Goal: Transaction & Acquisition: Purchase product/service

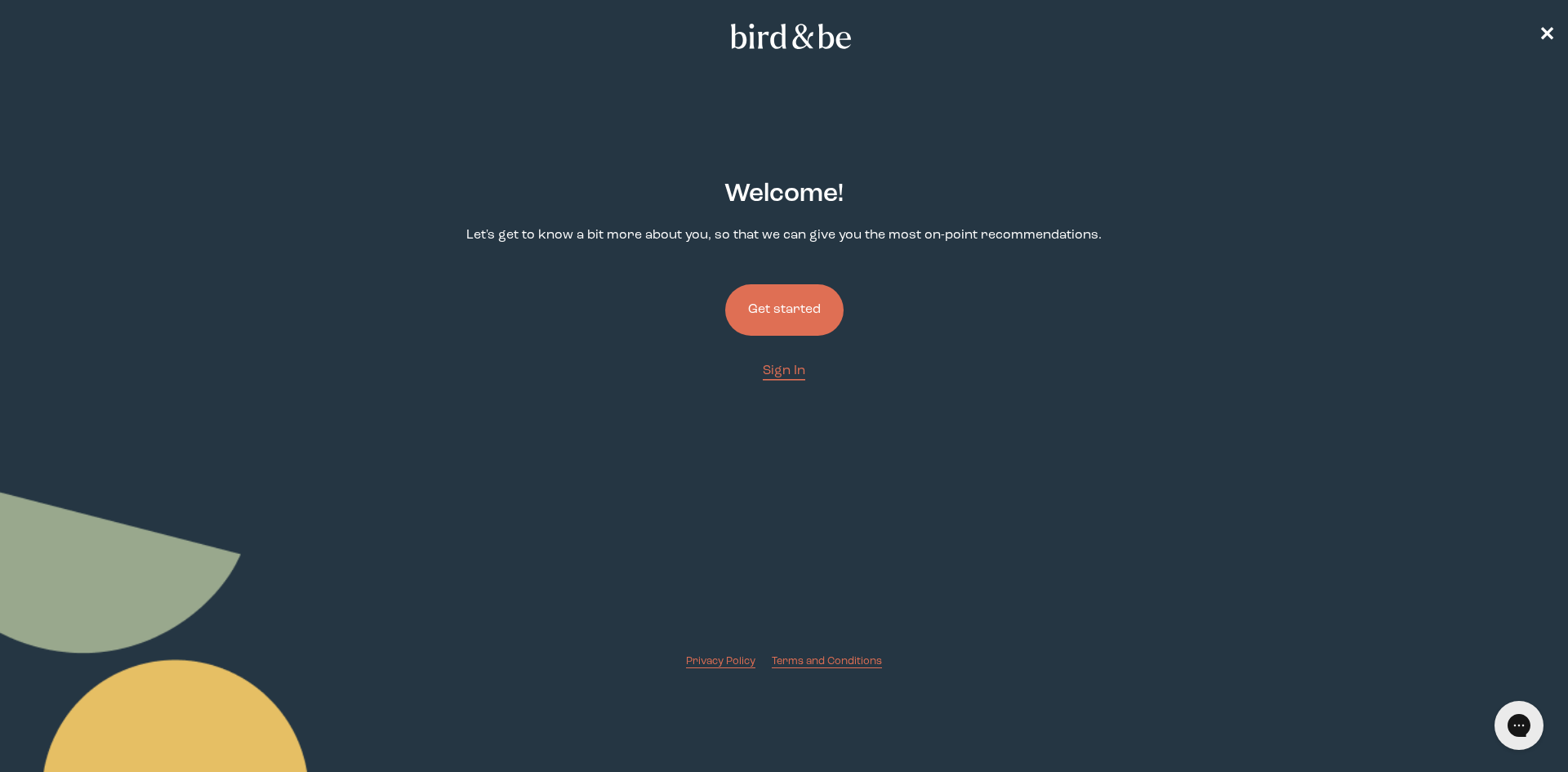
click at [770, 297] on button "Get started" at bounding box center [784, 309] width 119 height 51
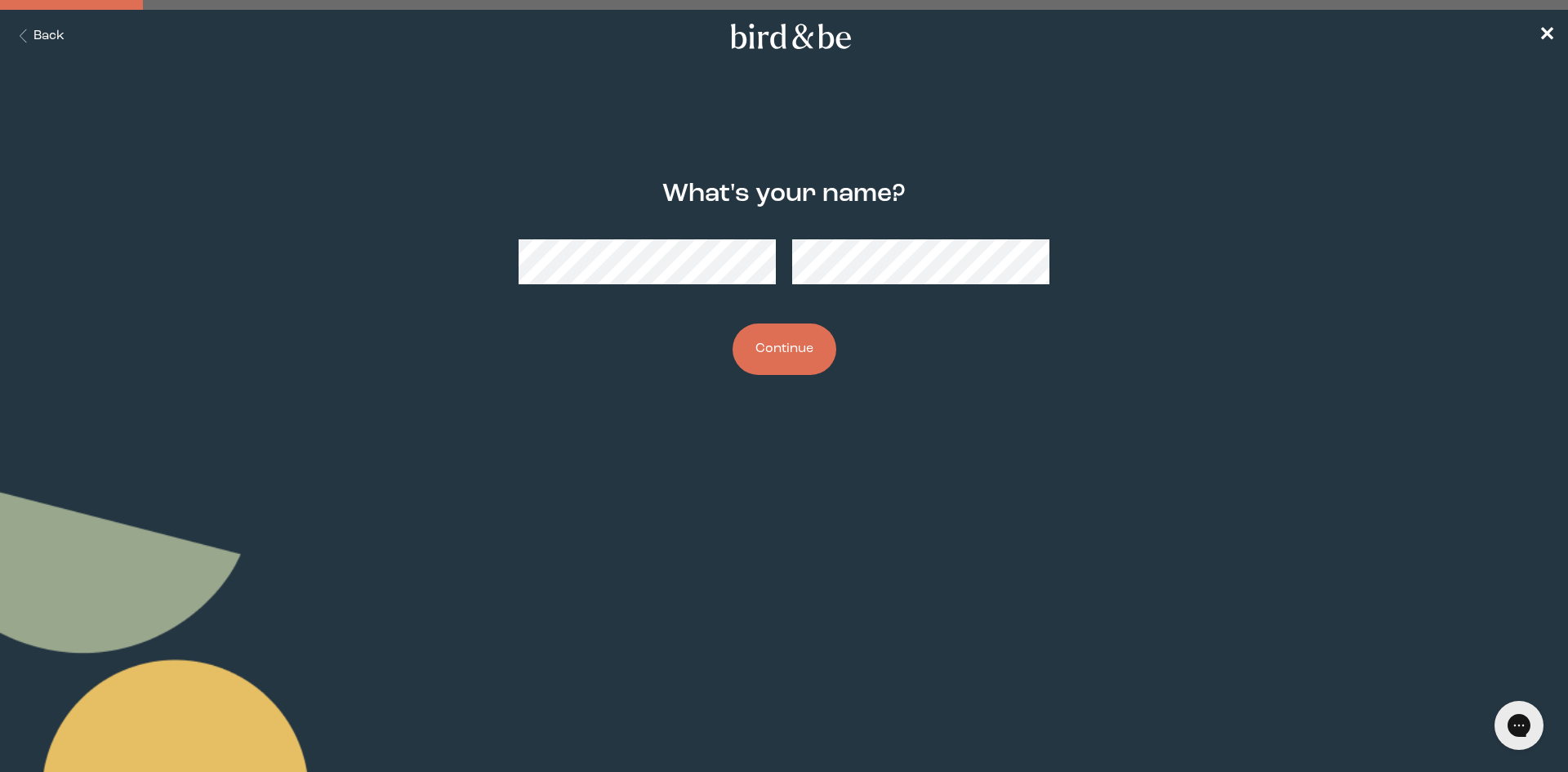
click at [802, 351] on button "Continue" at bounding box center [784, 349] width 104 height 51
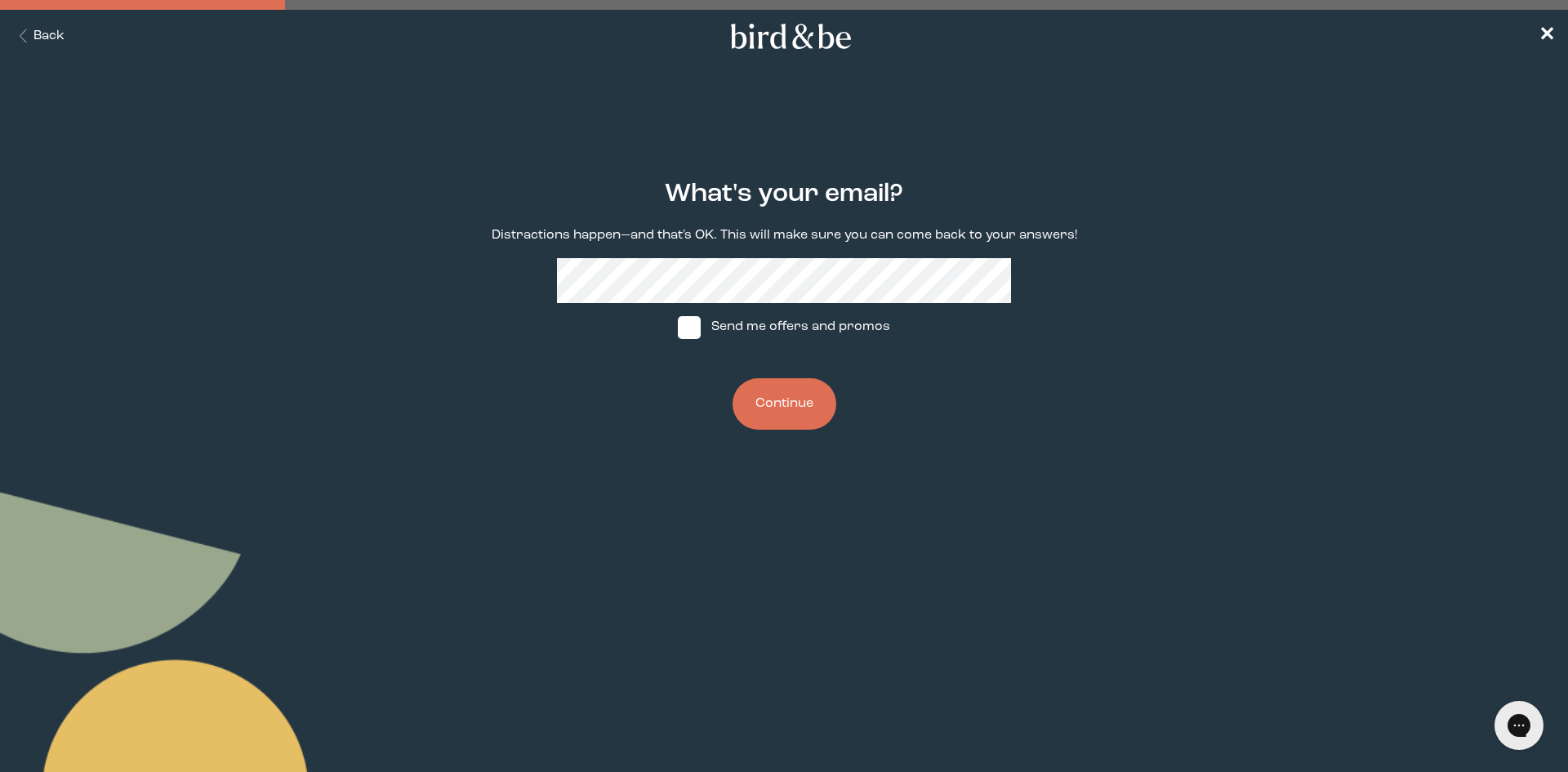
click at [789, 409] on button "Continue" at bounding box center [784, 403] width 104 height 51
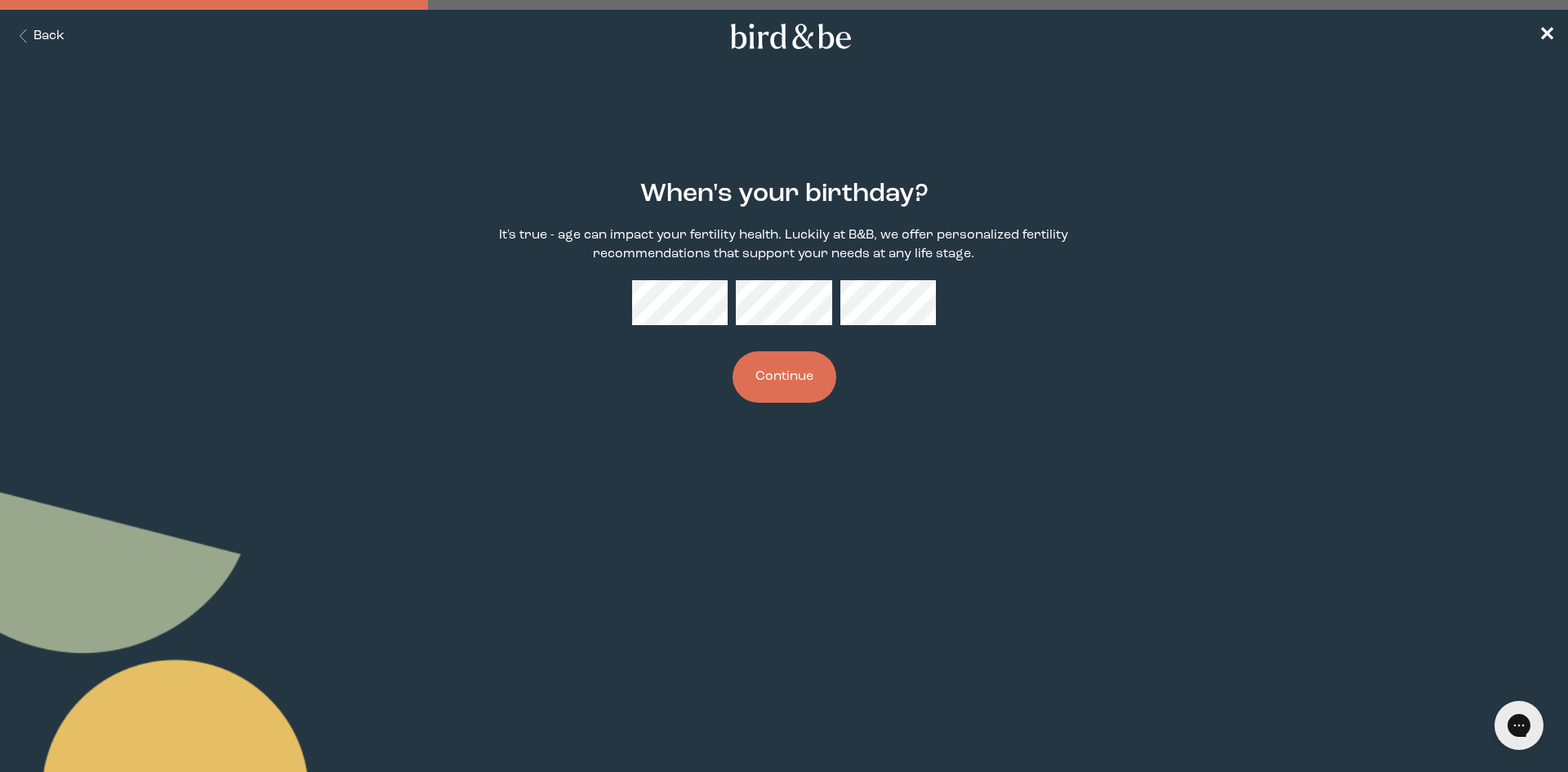
click at [775, 389] on button "Continue" at bounding box center [784, 376] width 104 height 51
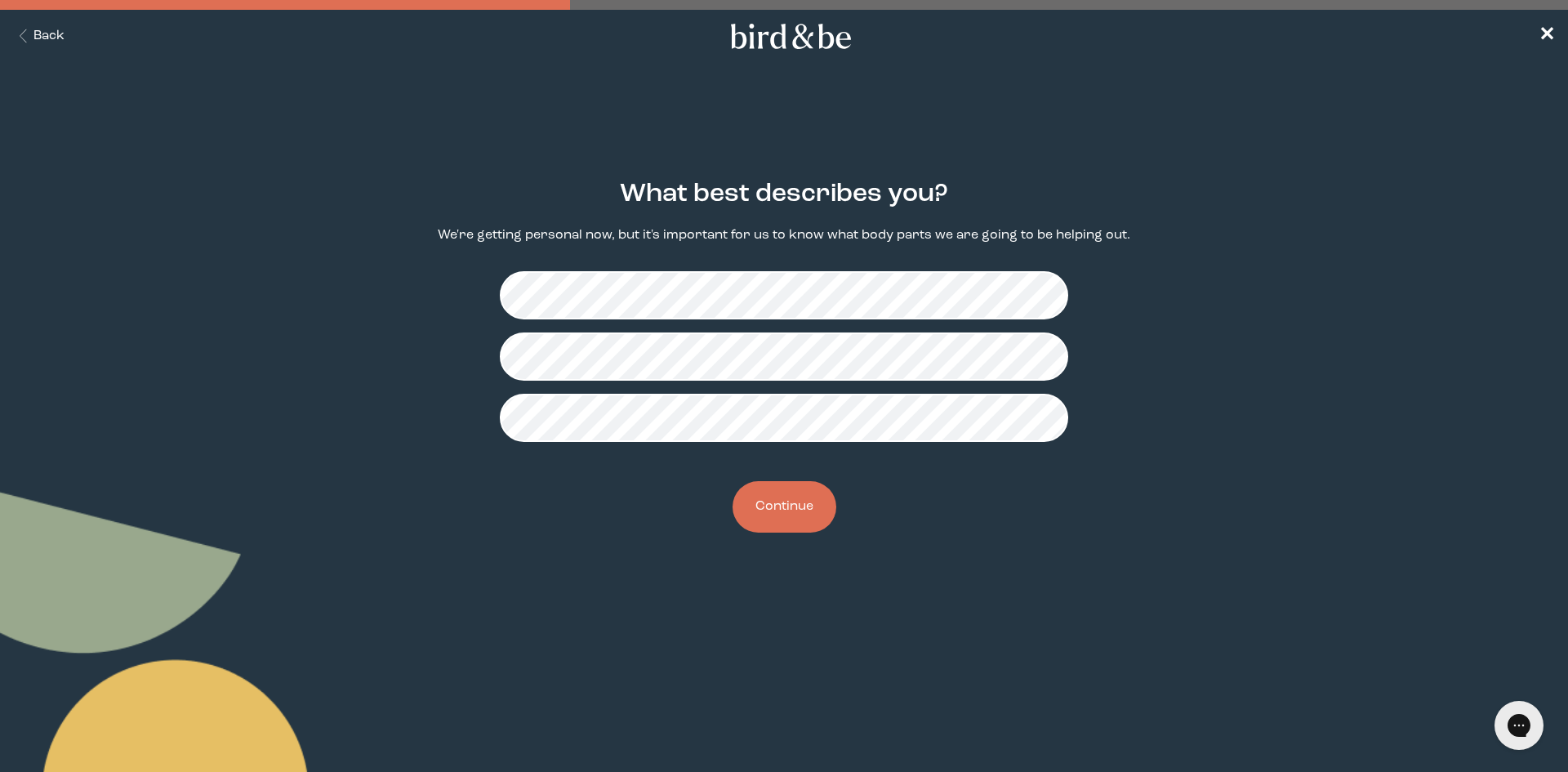
click at [811, 501] on button "Continue" at bounding box center [784, 506] width 104 height 51
click at [808, 501] on button "Continue" at bounding box center [784, 506] width 104 height 51
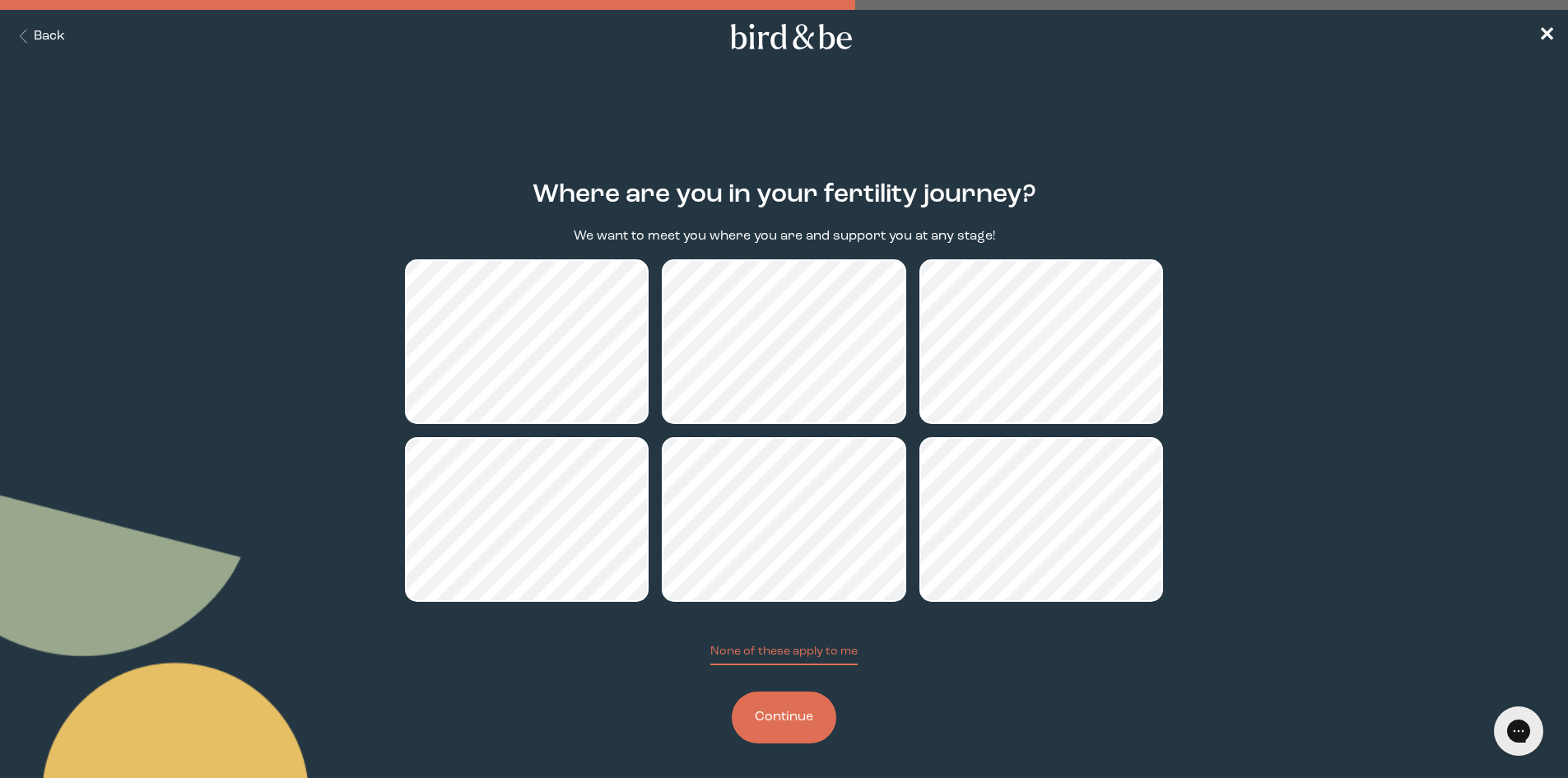
click at [788, 727] on button "Continue" at bounding box center [784, 716] width 105 height 51
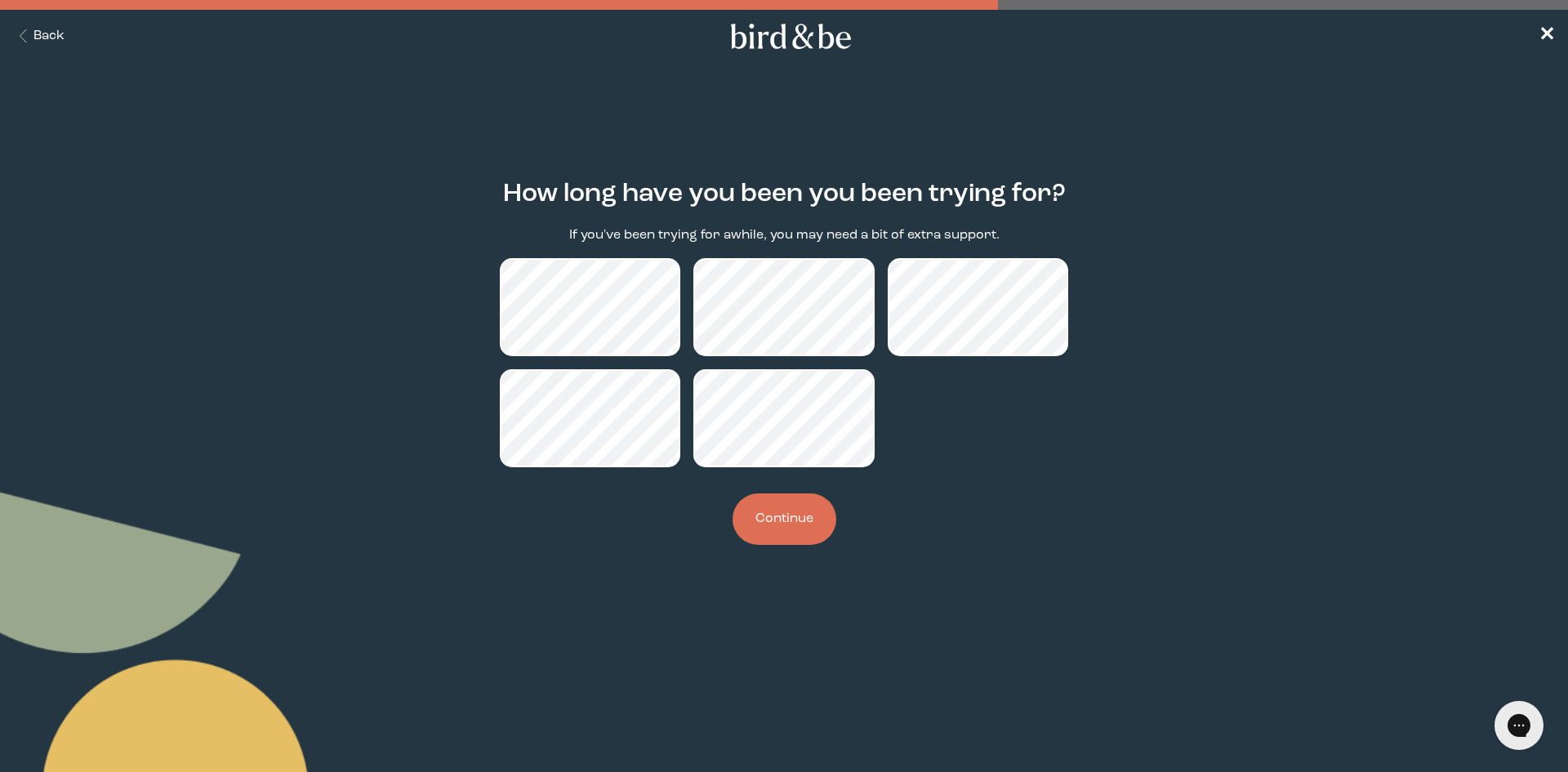
click at [770, 528] on button "Continue" at bounding box center [784, 518] width 104 height 51
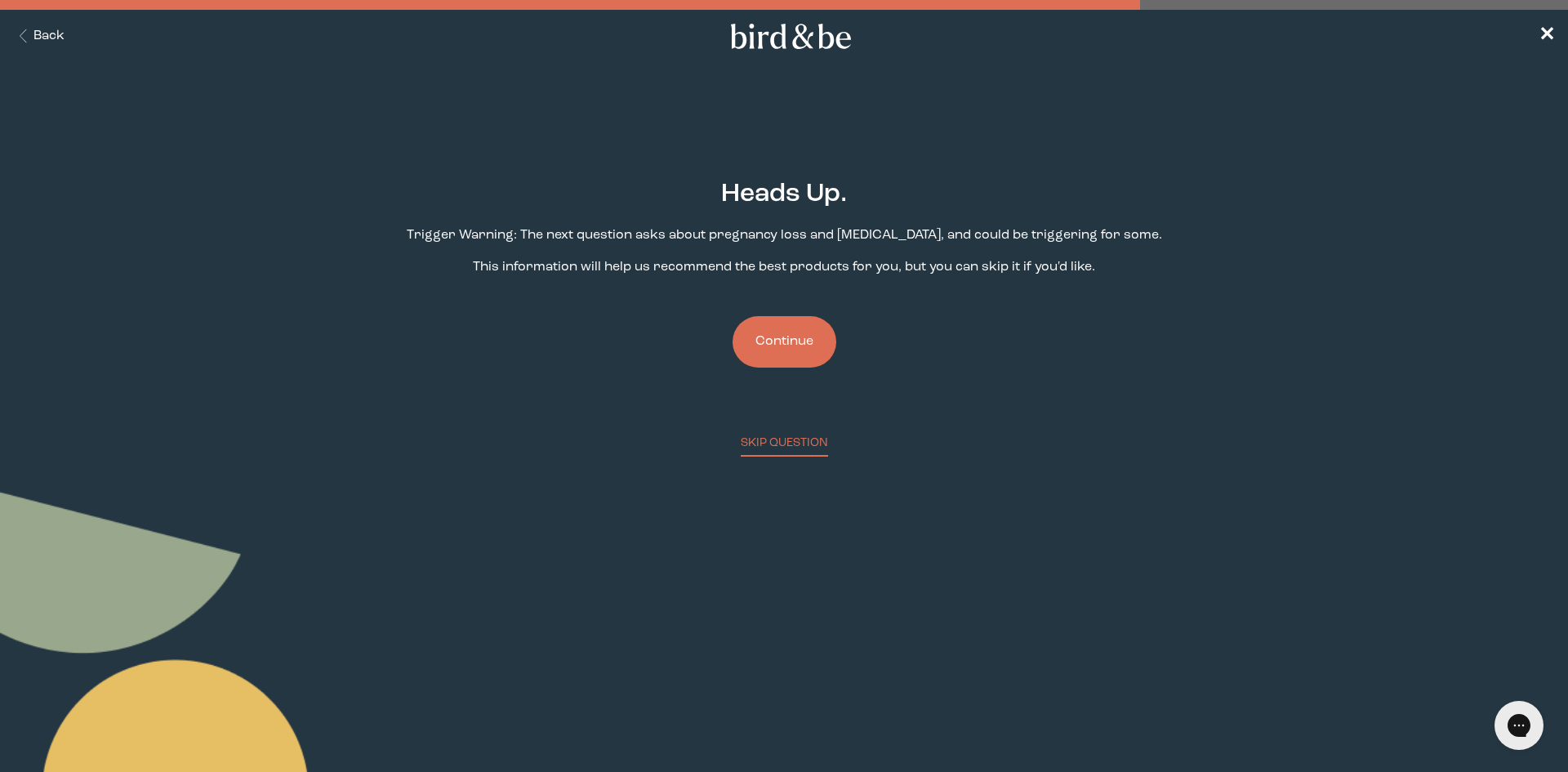
click at [815, 344] on button "Continue" at bounding box center [784, 341] width 104 height 51
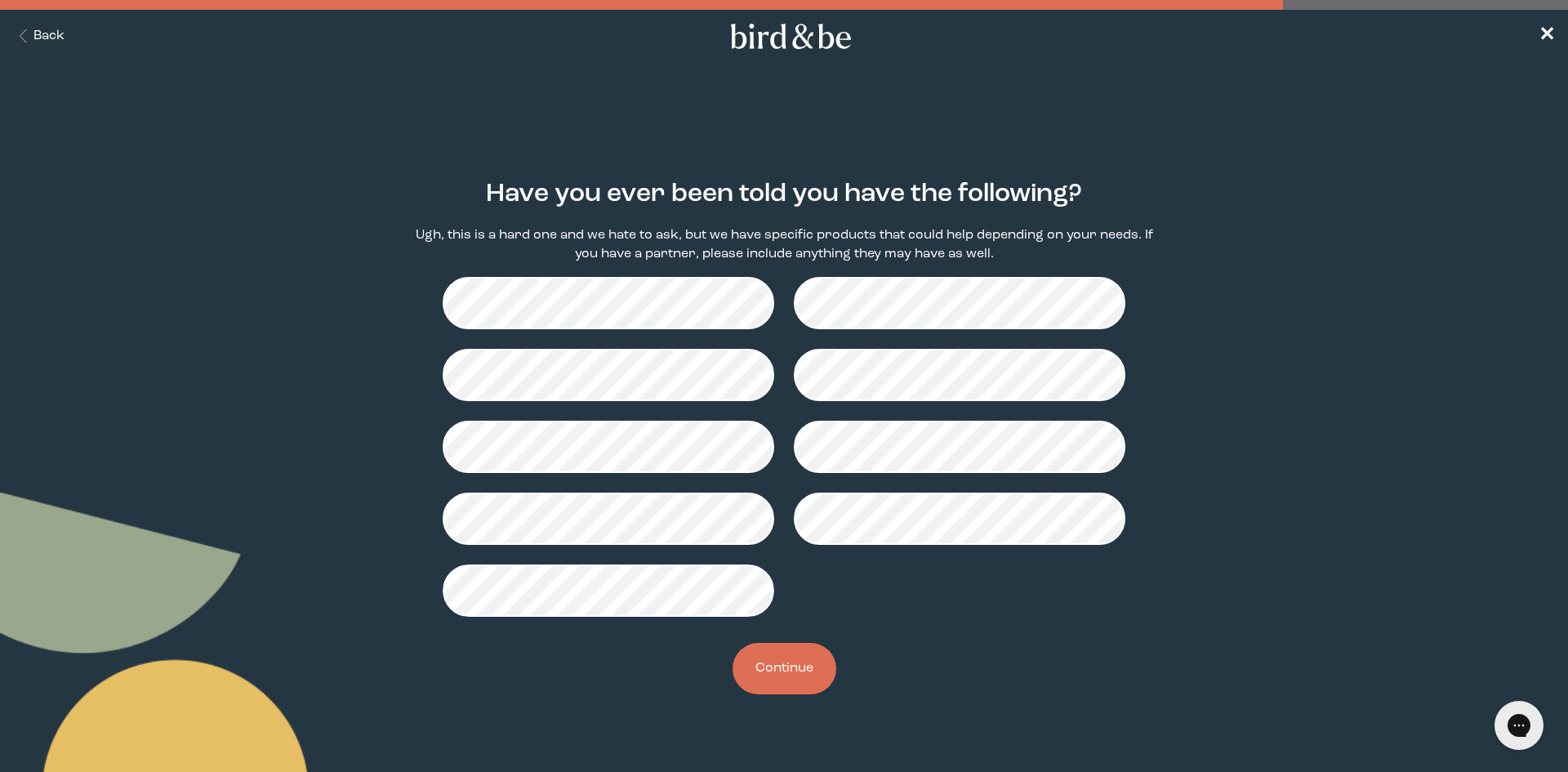
click at [791, 669] on button "Continue" at bounding box center [784, 667] width 104 height 51
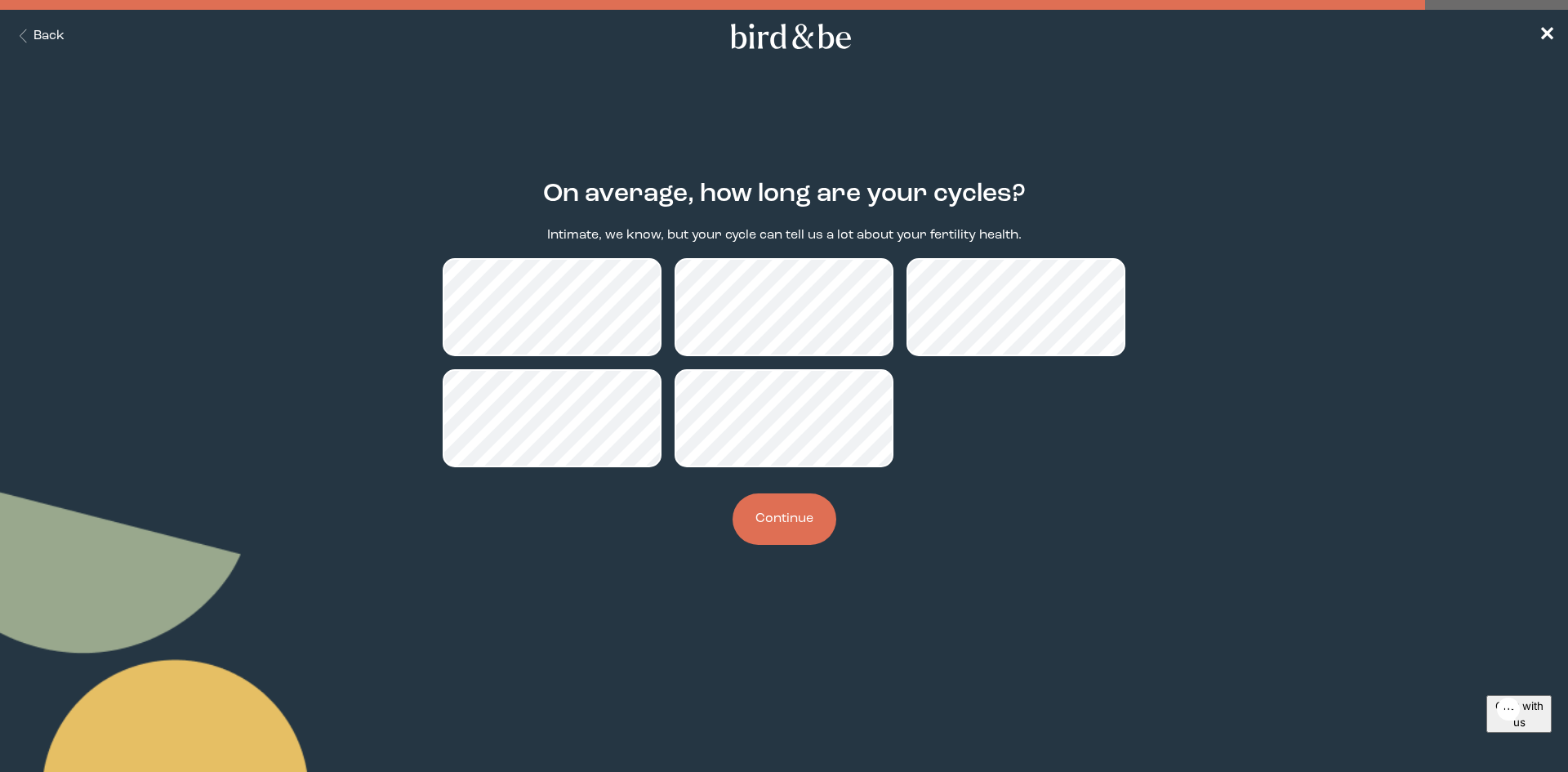
click at [796, 523] on button "Continue" at bounding box center [784, 518] width 104 height 51
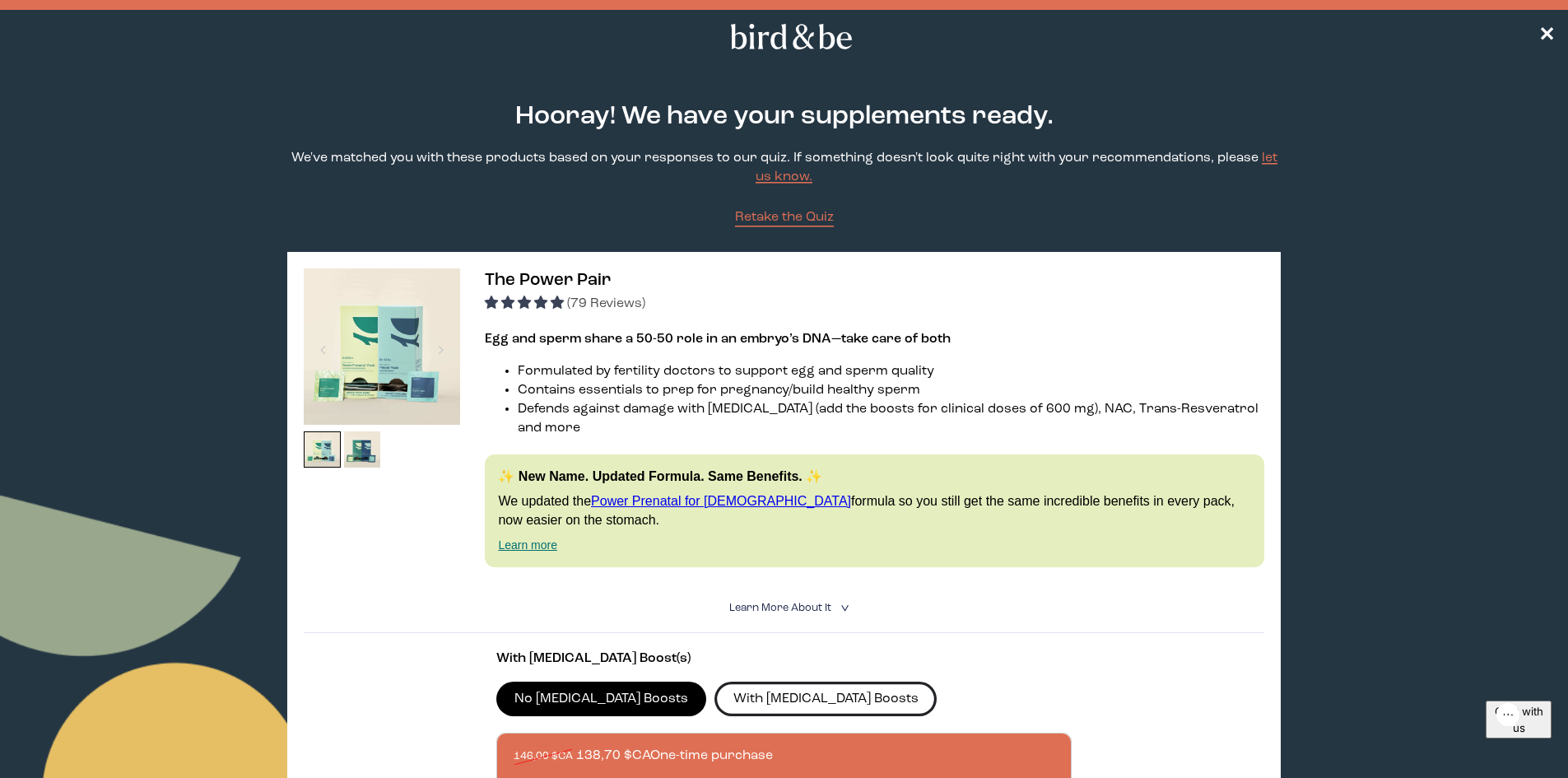
click at [745, 686] on label "With [MEDICAL_DATA] Boosts" at bounding box center [825, 699] width 223 height 35
click at [0, 0] on input "With [MEDICAL_DATA] Boosts" at bounding box center [0, 0] width 0 height 0
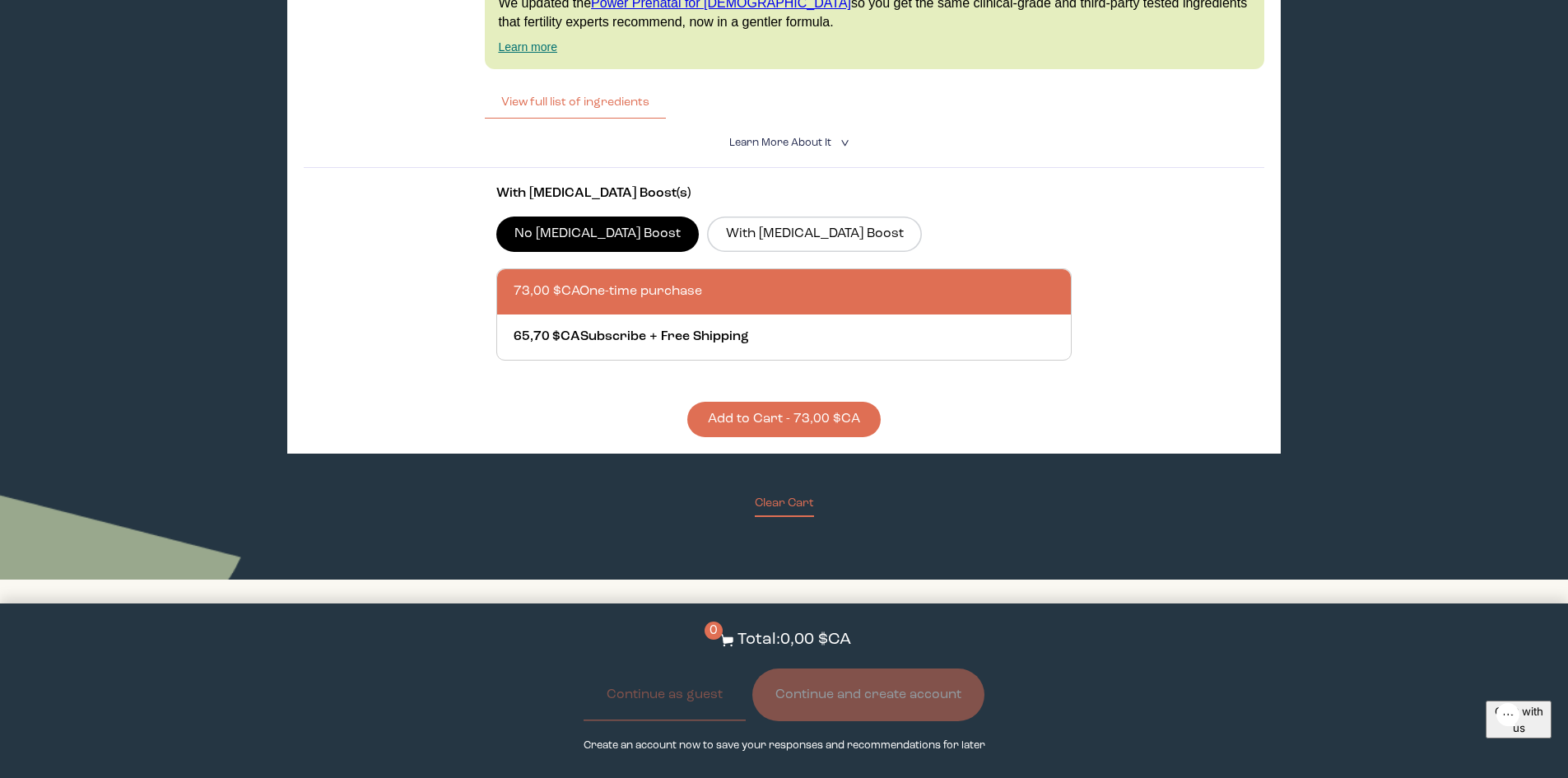
scroll to position [3949, 0]
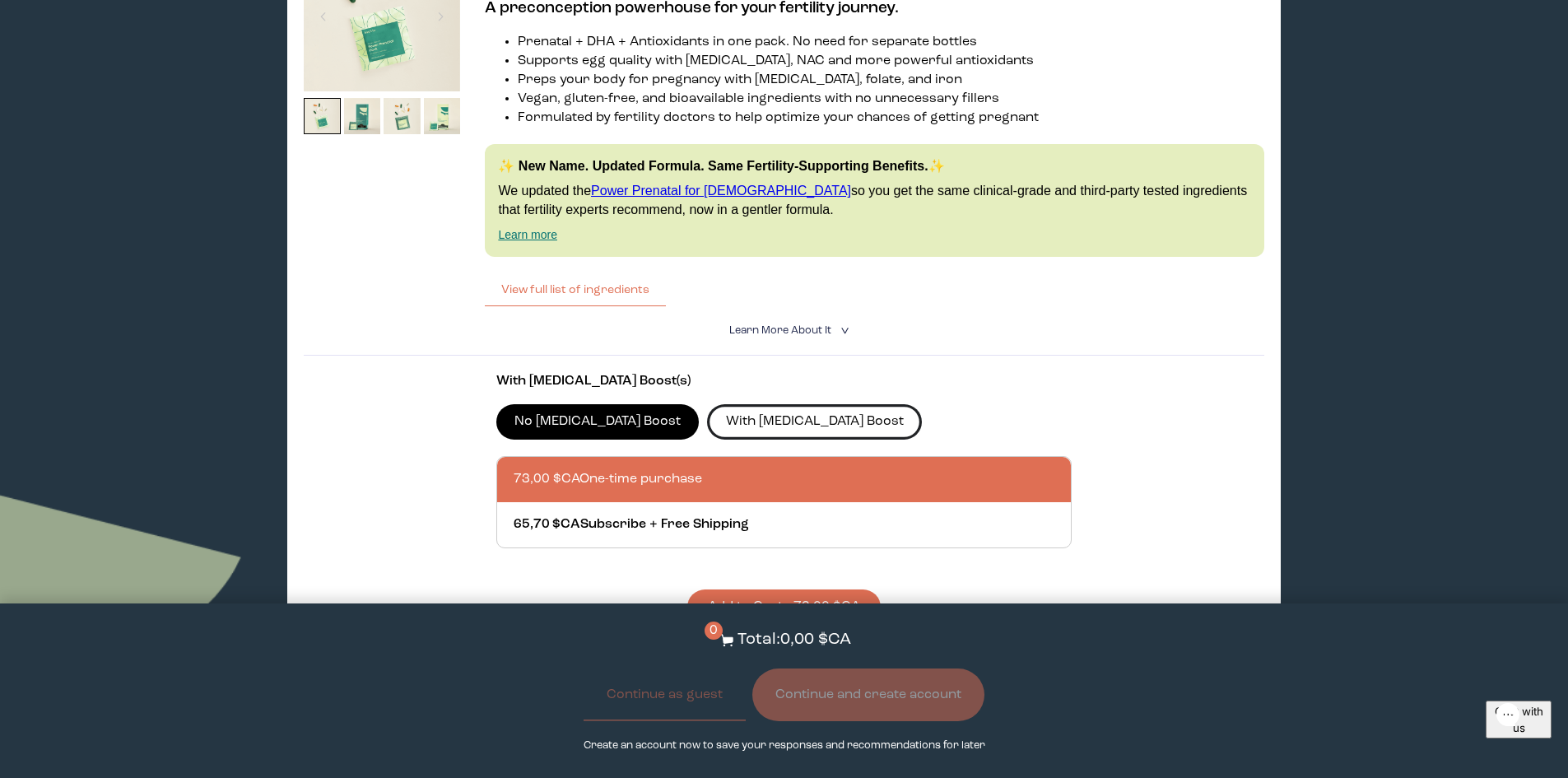
click at [755, 404] on label "With [MEDICAL_DATA] Boost" at bounding box center [814, 421] width 215 height 35
click at [0, 0] on input "With [MEDICAL_DATA] Boost" at bounding box center [0, 0] width 0 height 0
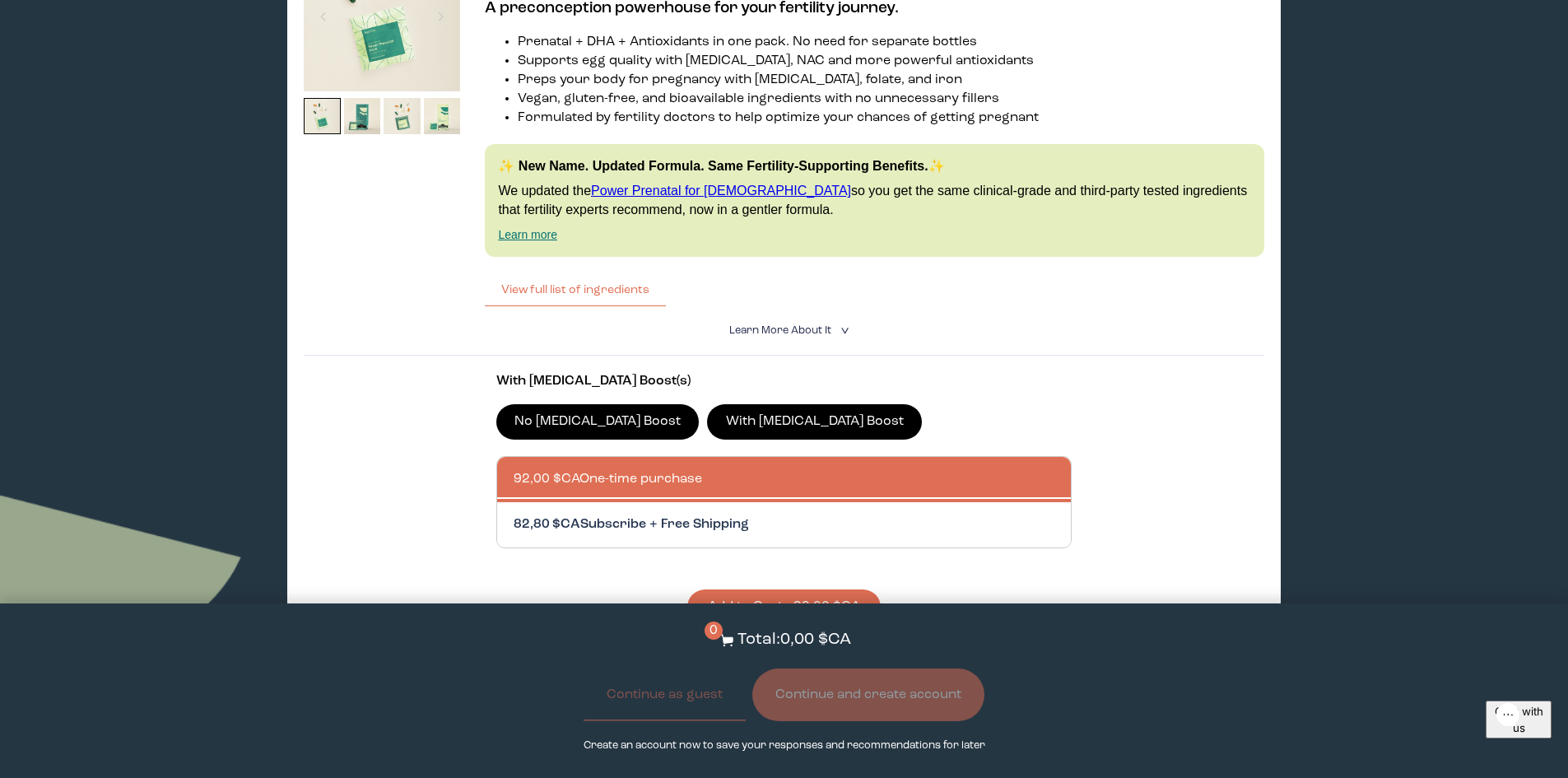
click at [613, 507] on div at bounding box center [801, 524] width 575 height 45
click at [514, 515] on input "82,80 $CA Subscribe + Free Shipping" at bounding box center [513, 515] width 1 height 1
radio input "true"
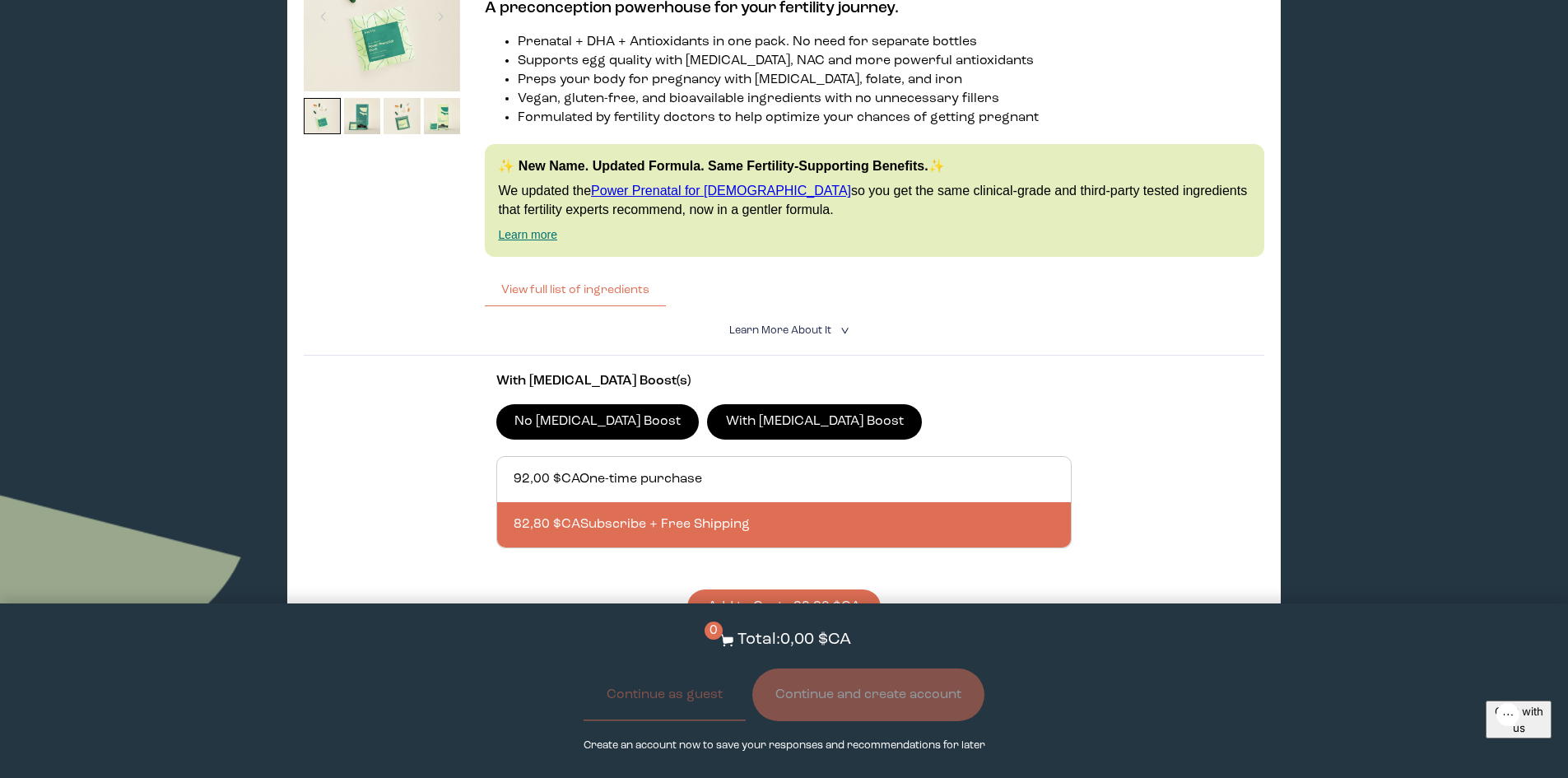
scroll to position [4279, 0]
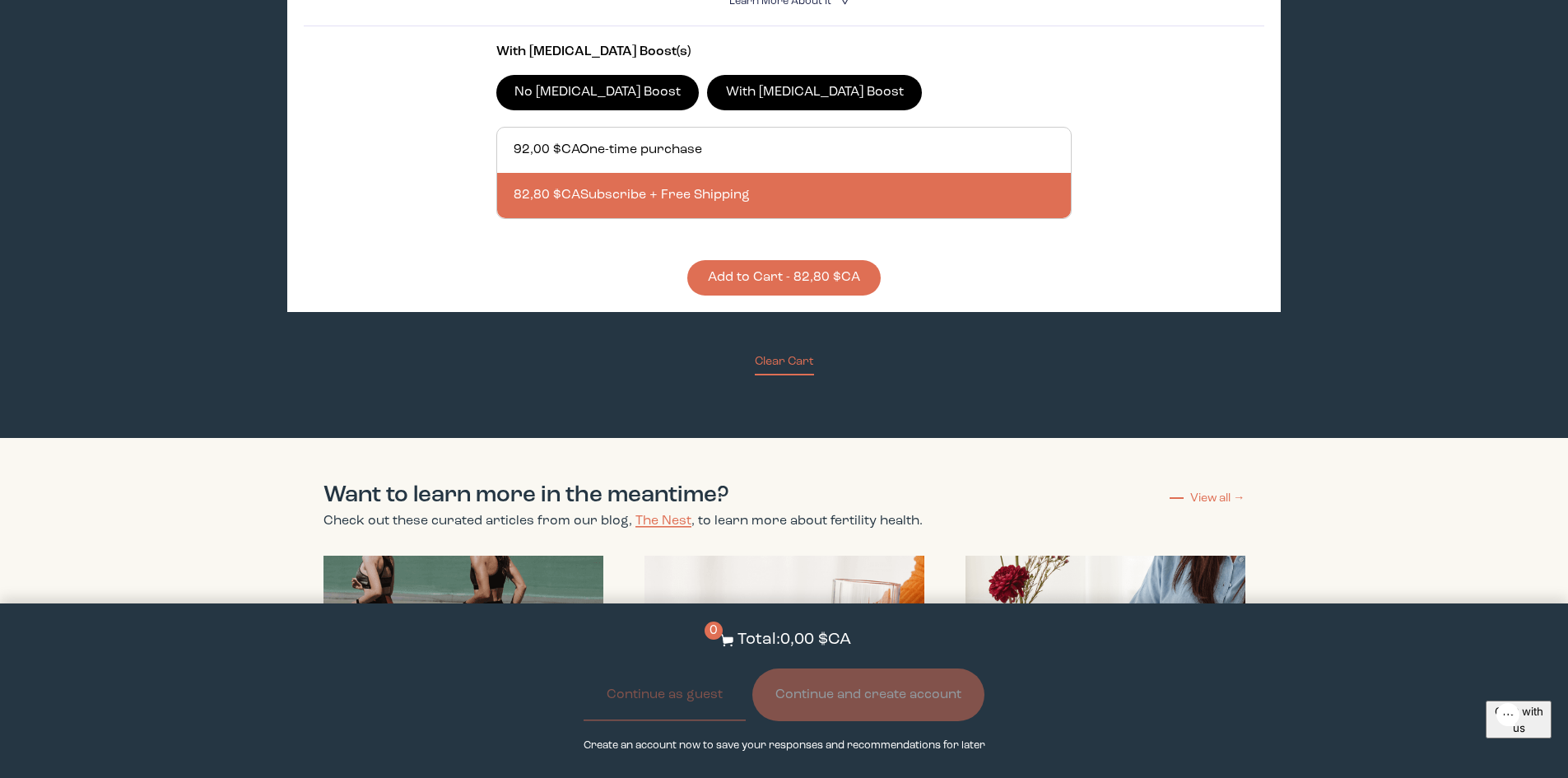
click at [783, 269] on button "Add to Cart - 82,80 $CA" at bounding box center [784, 277] width 194 height 36
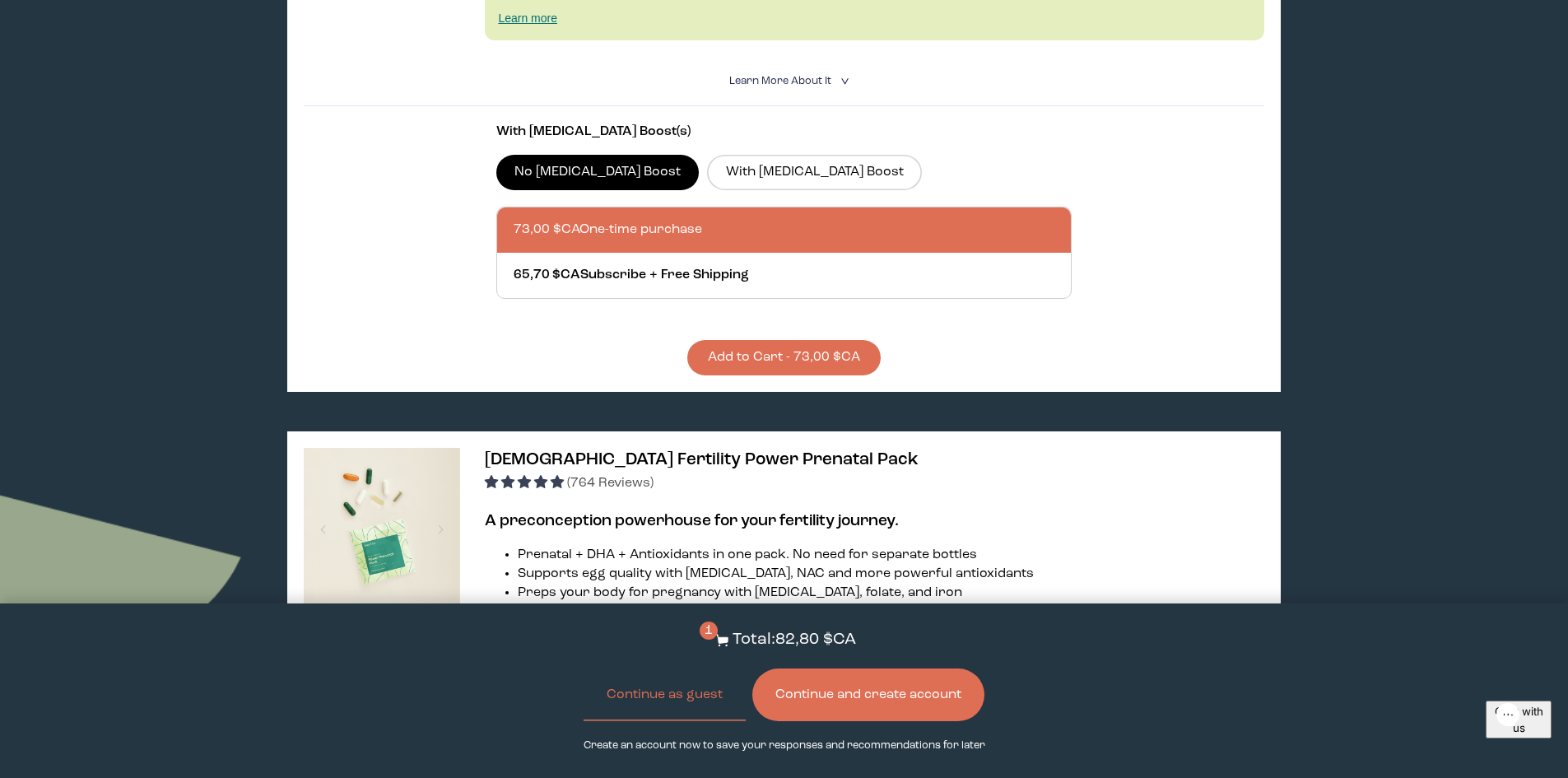
scroll to position [3292, 0]
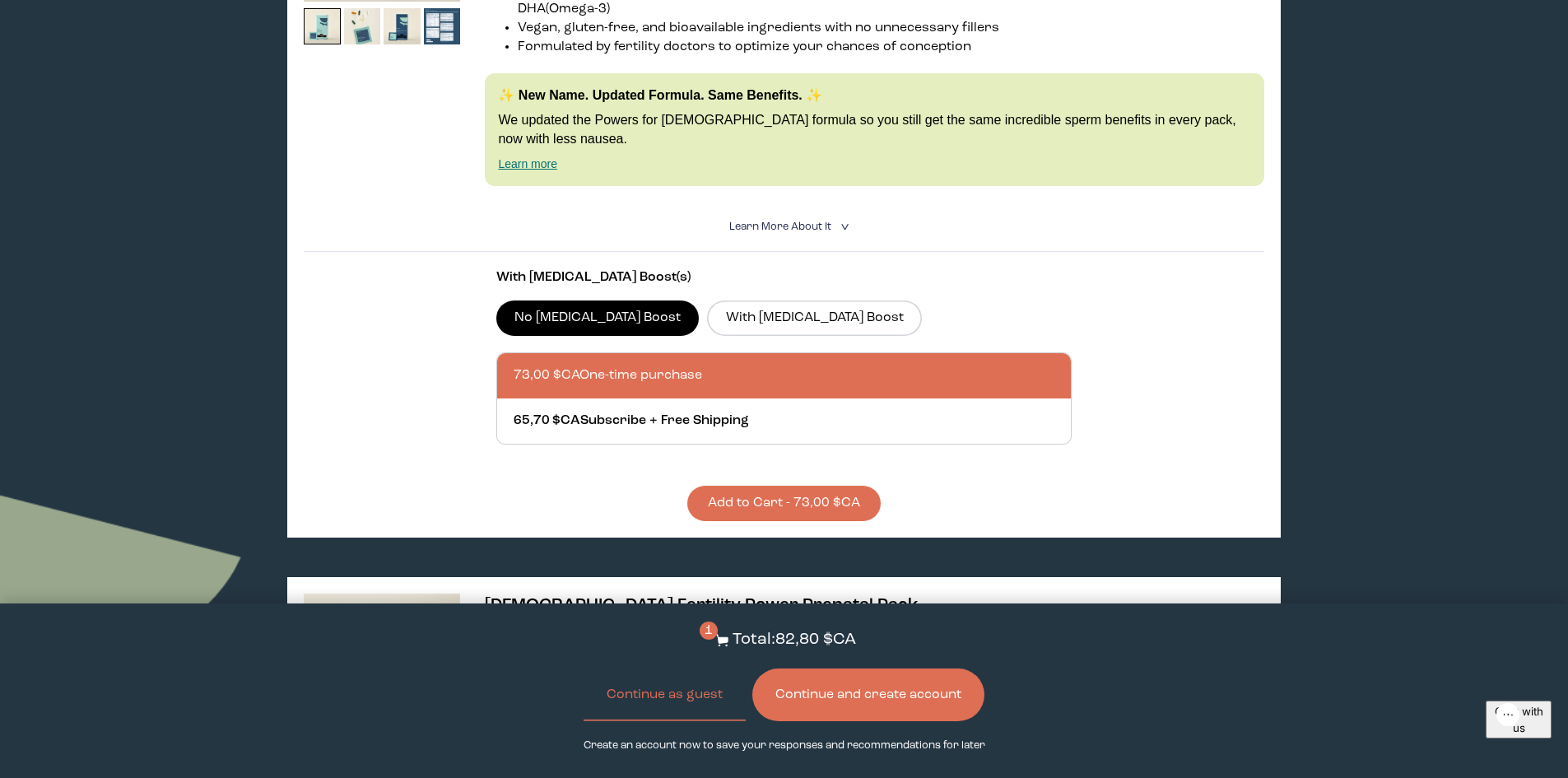
click at [921, 693] on button "Continue and create account" at bounding box center [868, 694] width 232 height 52
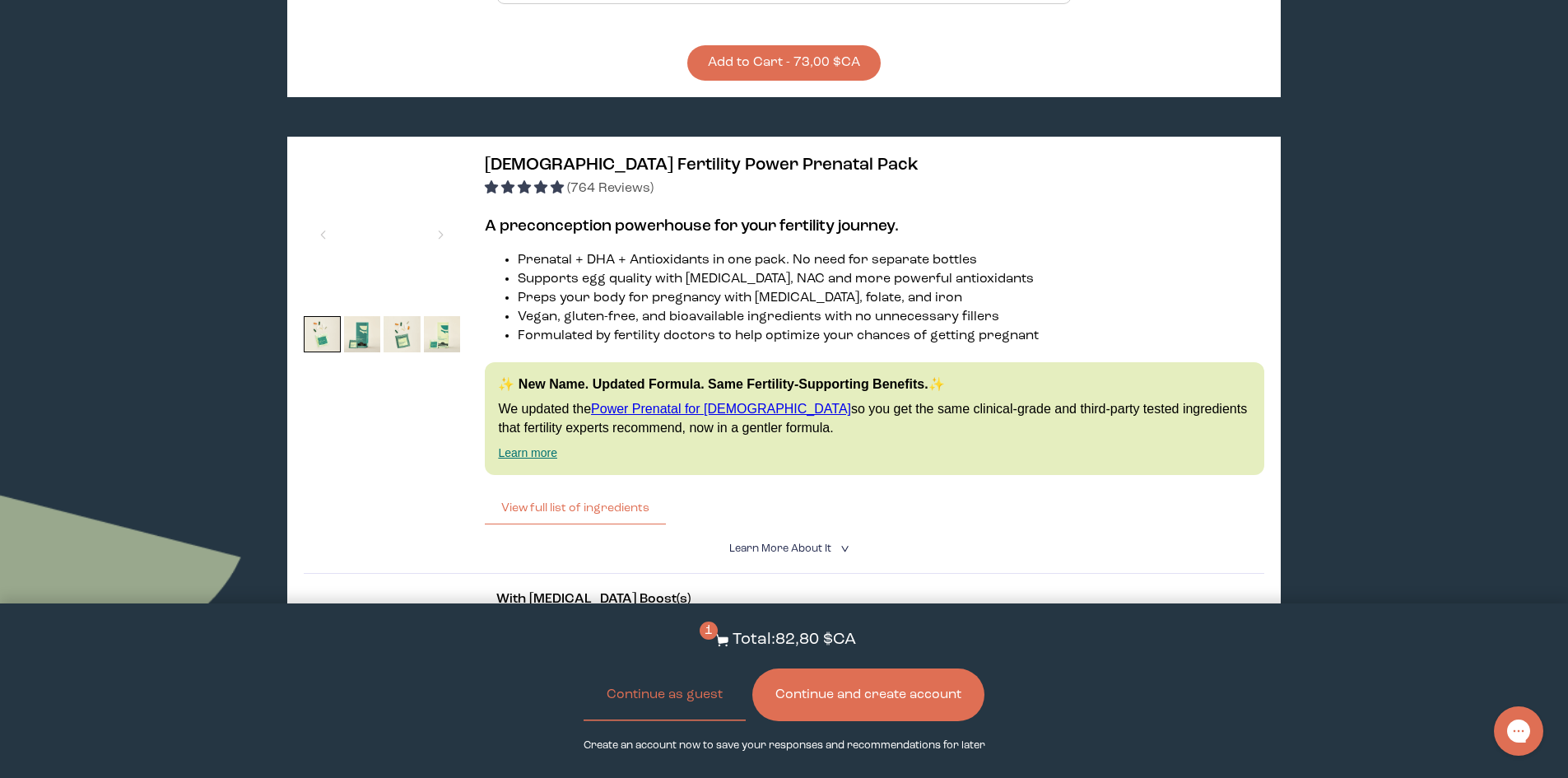
scroll to position [3702, 0]
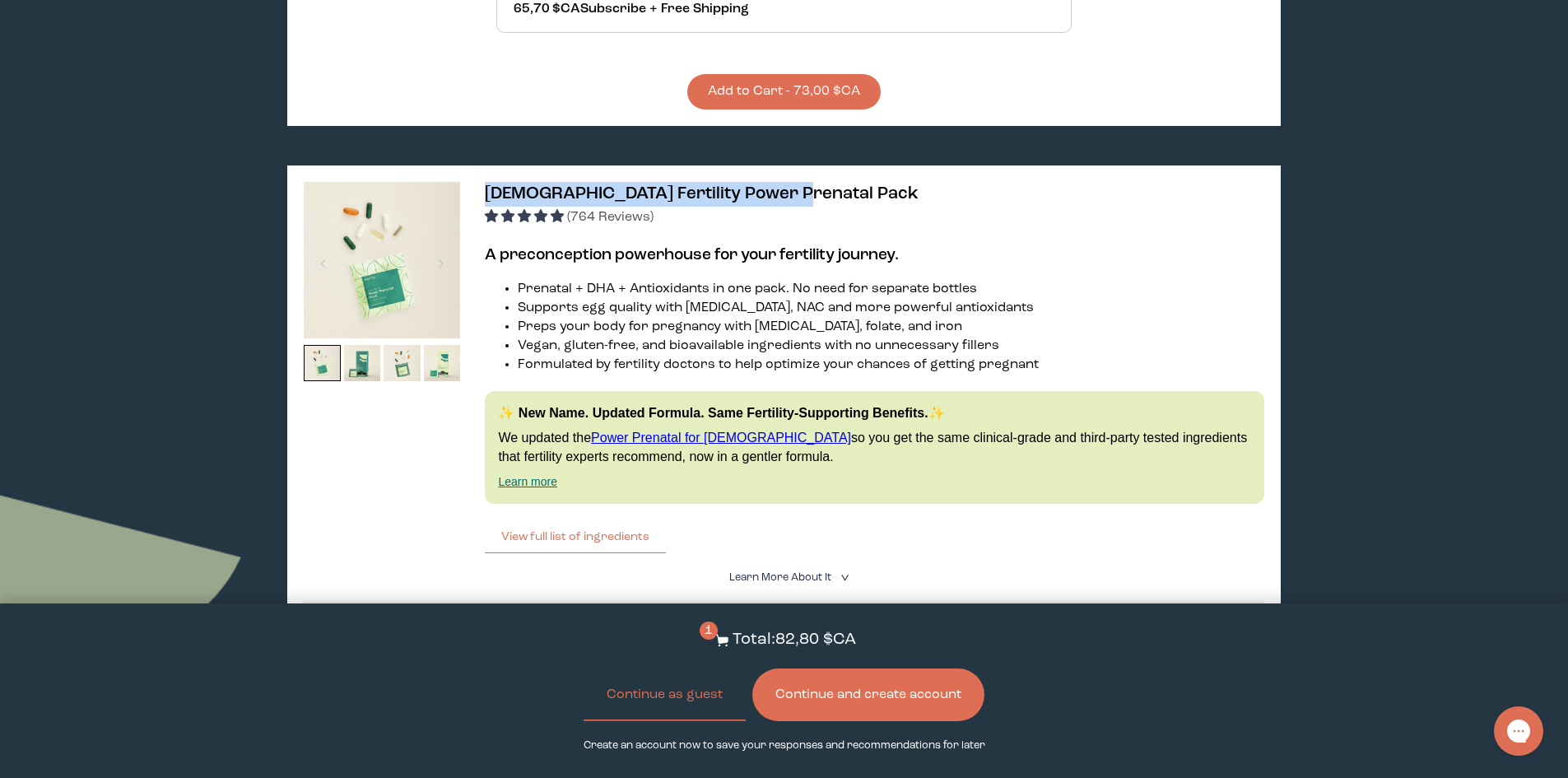
drag, startPoint x: 796, startPoint y: 176, endPoint x: 496, endPoint y: 174, distance: 300.0
click at [483, 169] on div "Female Fertility Power Prenatal Pack (764 Reviews) A preconception powerhouse f…" at bounding box center [784, 527] width 993 height 722
copy span "[DEMOGRAPHIC_DATA] Fertility Power Prenatal Pack"
click at [937, 699] on button "Continue and create account" at bounding box center [868, 694] width 232 height 52
